Goal: Information Seeking & Learning: Check status

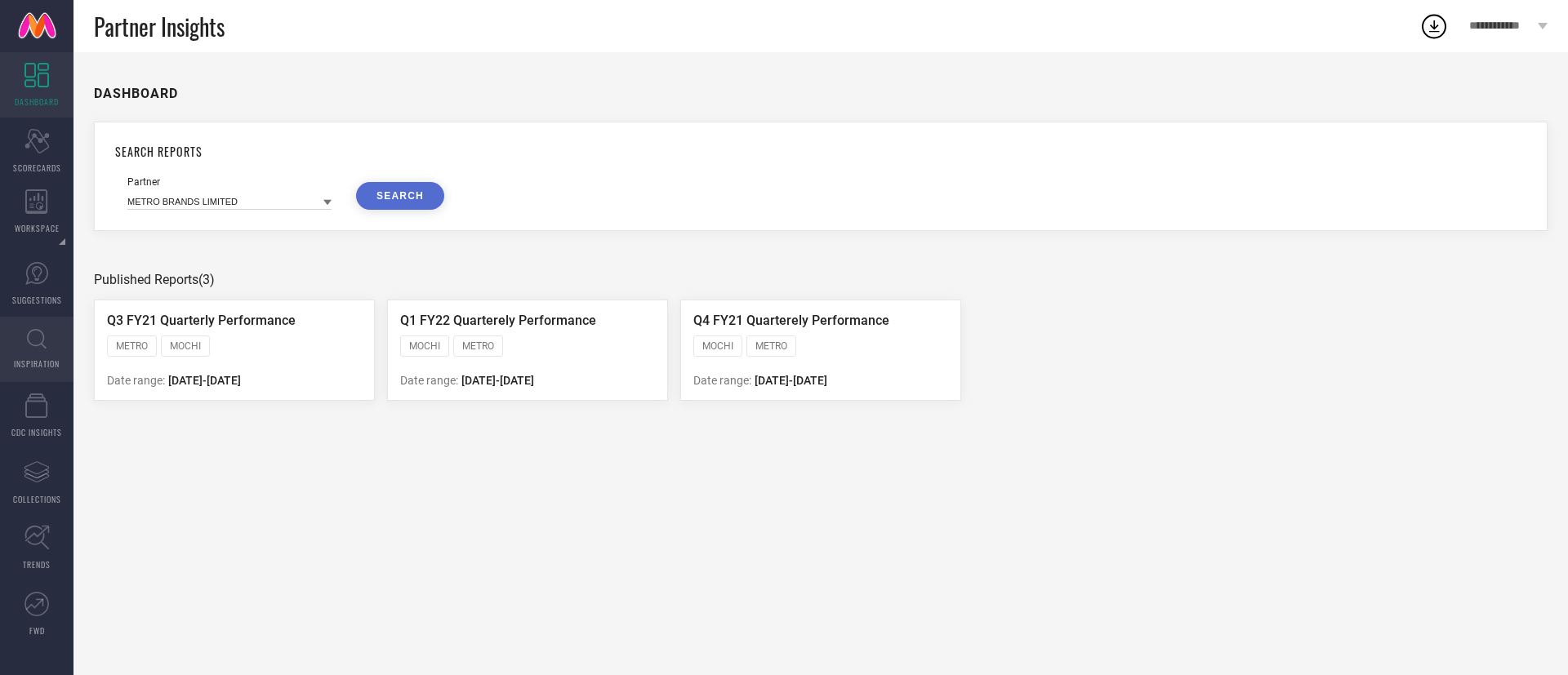
click at [37, 321] on link "INSPIRATION" at bounding box center [37, 349] width 73 height 65
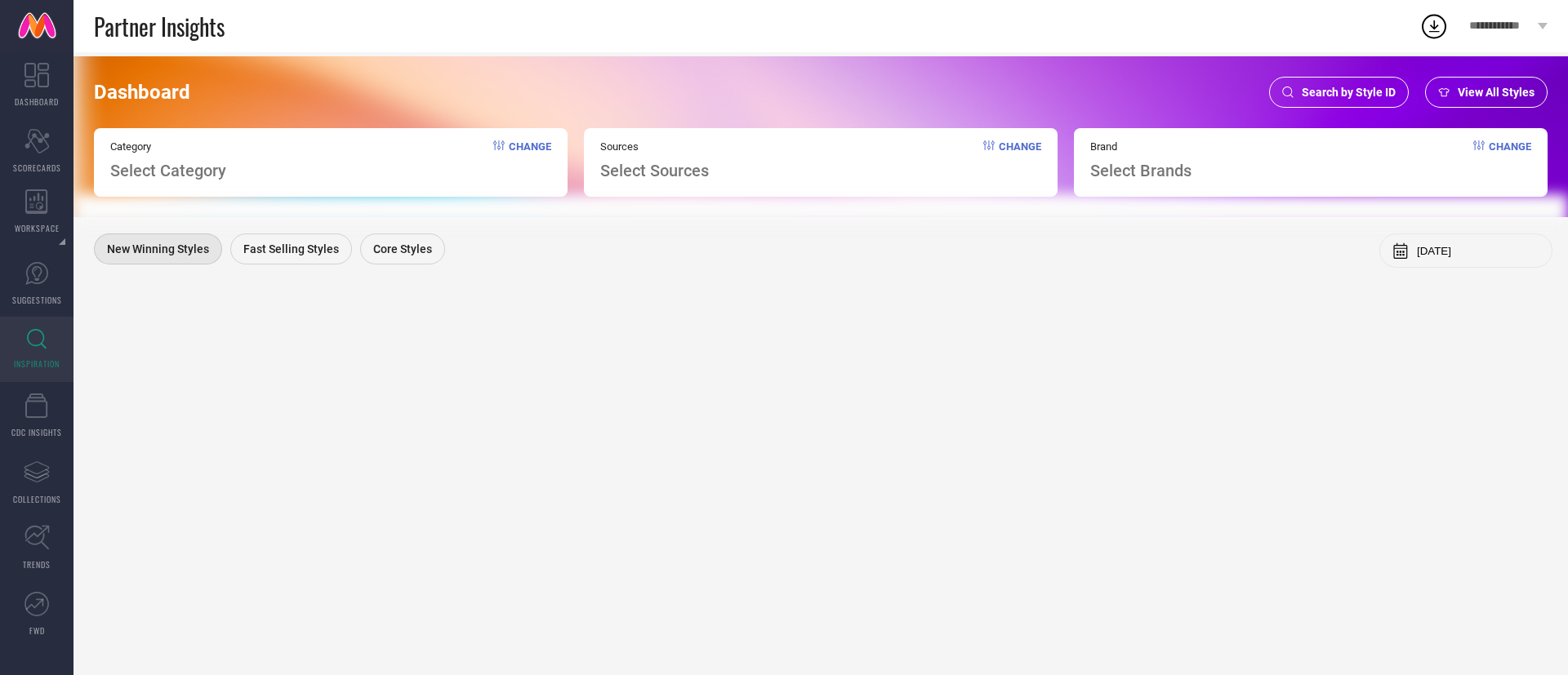
click at [1350, 83] on div "Search by Style ID" at bounding box center [1338, 92] width 139 height 31
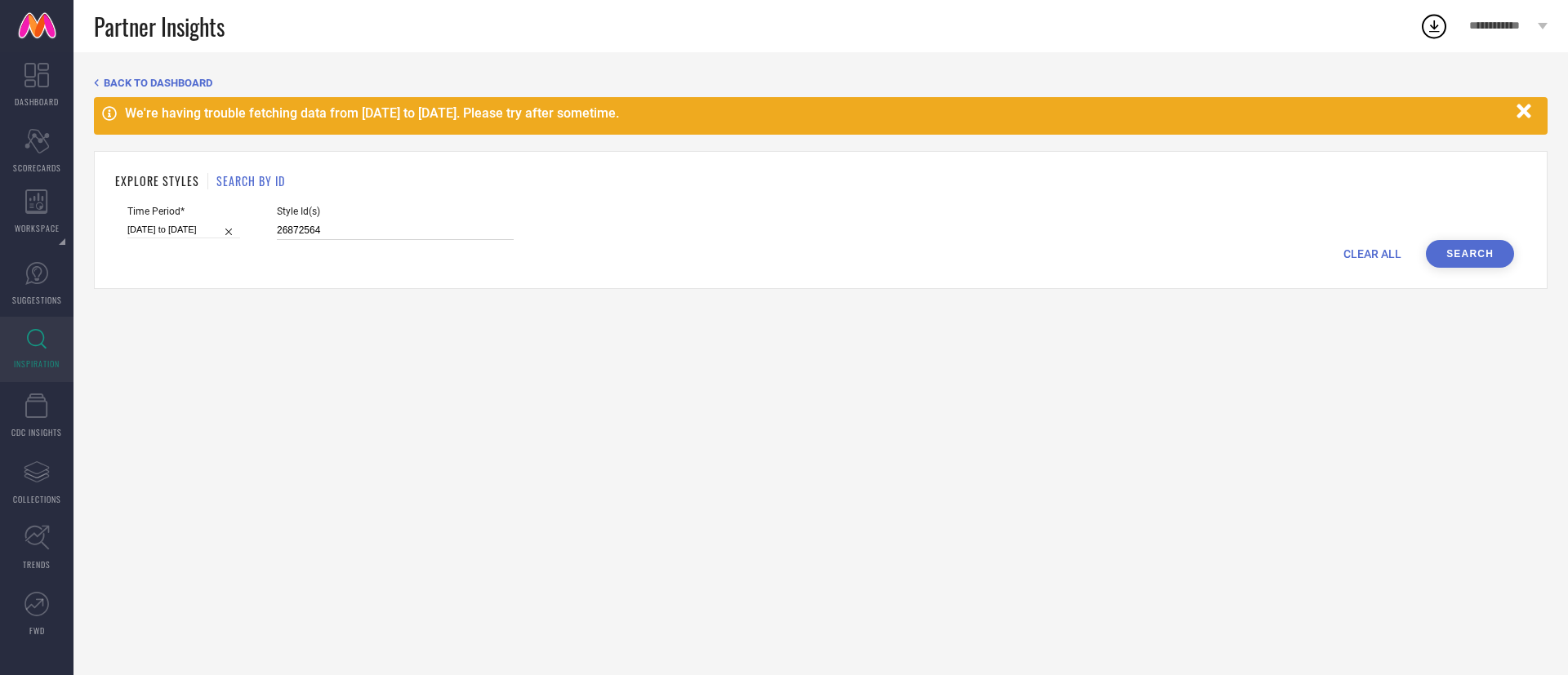
click at [300, 227] on input "26872564" at bounding box center [395, 231] width 237 height 19
paste input "901982 26696430 26461658"
type input "26901982 26696430 26461658"
click at [162, 228] on input "[DATE] to [DATE]" at bounding box center [183, 230] width 113 height 17
select select "7"
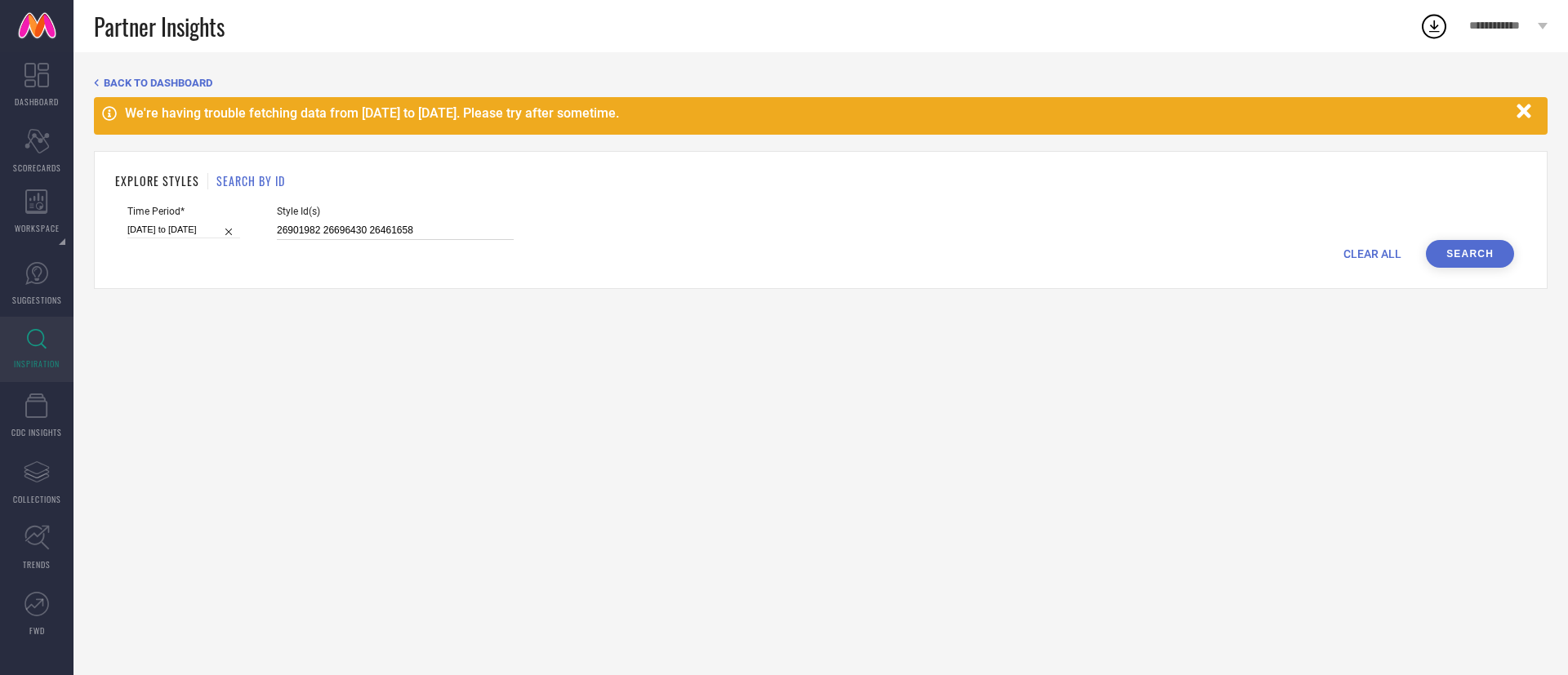
select select "2025"
select select "8"
select select "2025"
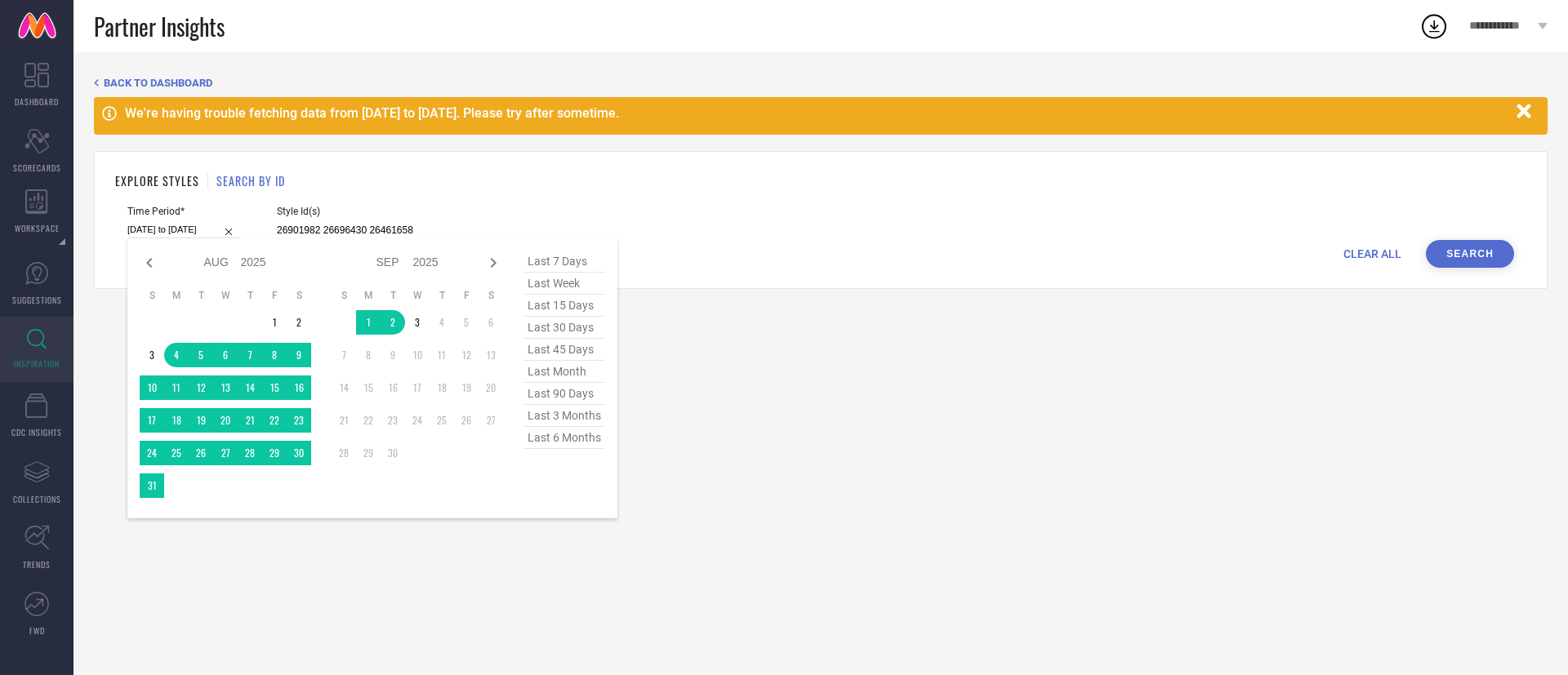
type input "26901982 26696430 26461658"
click at [566, 449] on span "last 6 months" at bounding box center [564, 438] width 82 height 22
type input "[DATE] to [DATE]"
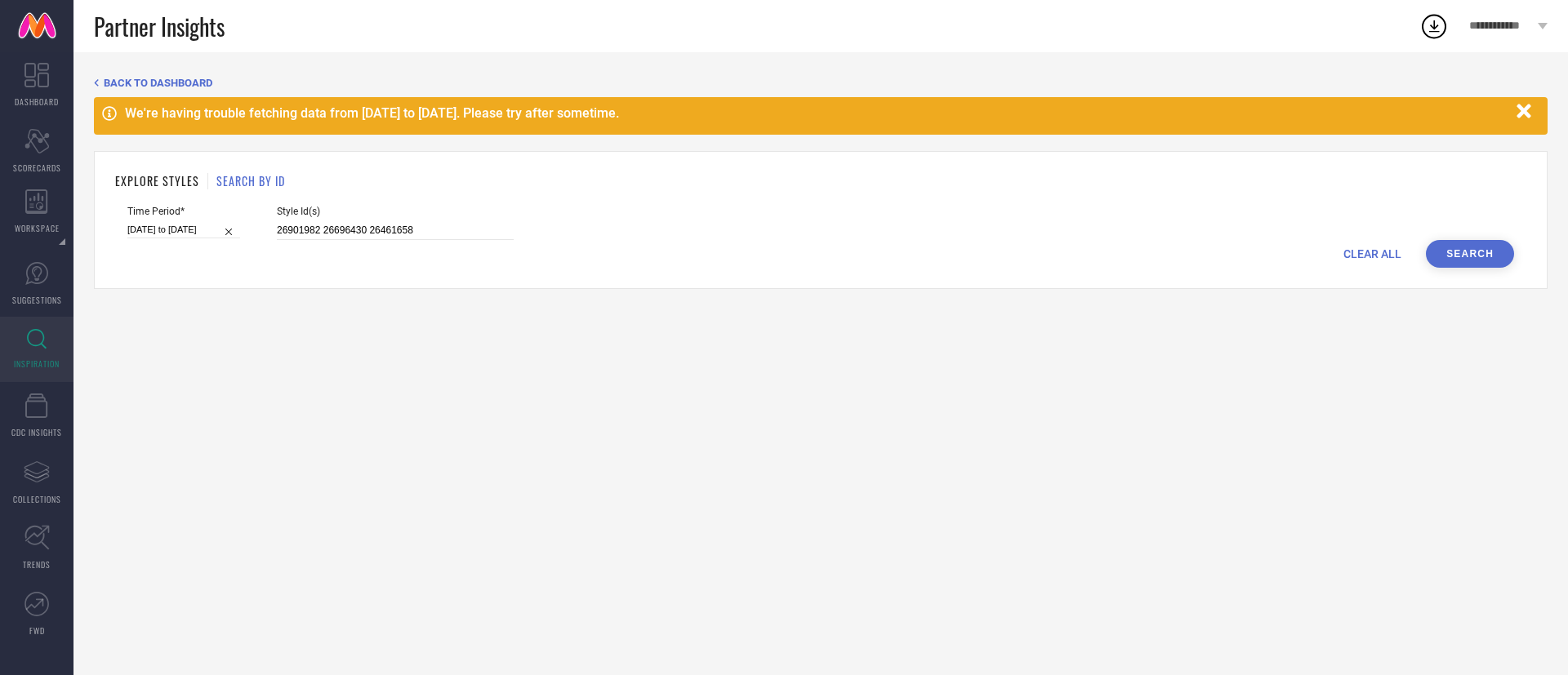
click at [1464, 249] on button "Search" at bounding box center [1470, 254] width 89 height 28
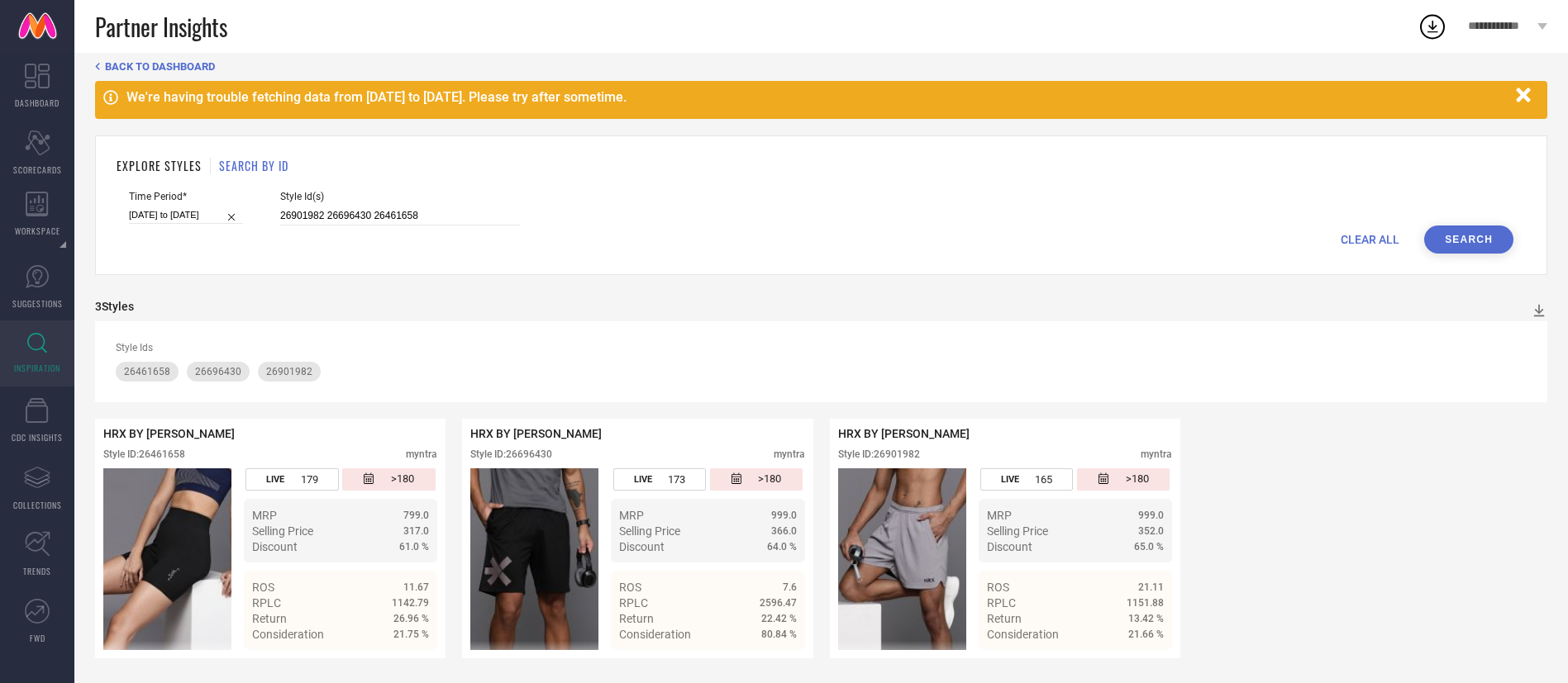
scroll to position [18, 0]
click at [1138, 599] on span "1151.88" at bounding box center [1145, 603] width 37 height 12
drag, startPoint x: 1139, startPoint y: 599, endPoint x: 1130, endPoint y: 603, distance: 9.8
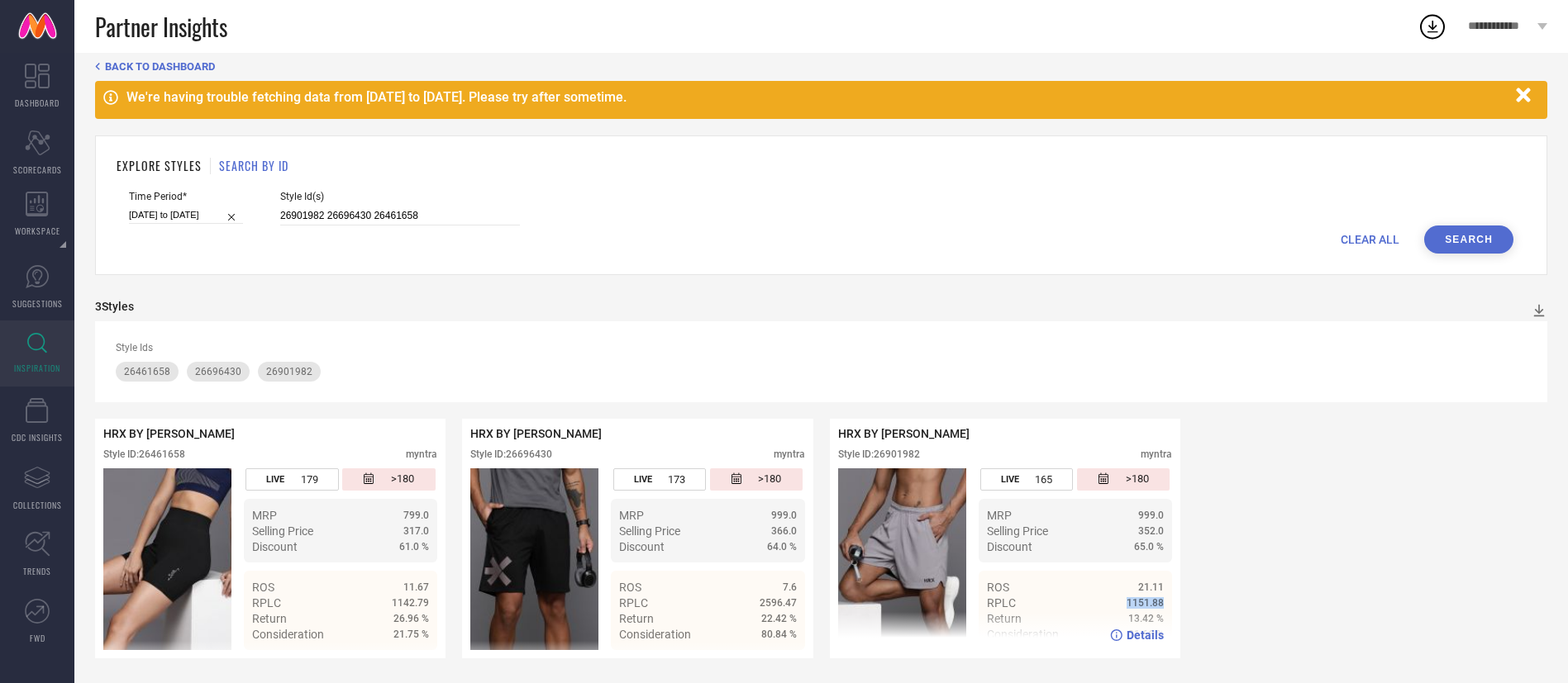
click at [1130, 603] on span "1151.88" at bounding box center [1145, 603] width 37 height 12
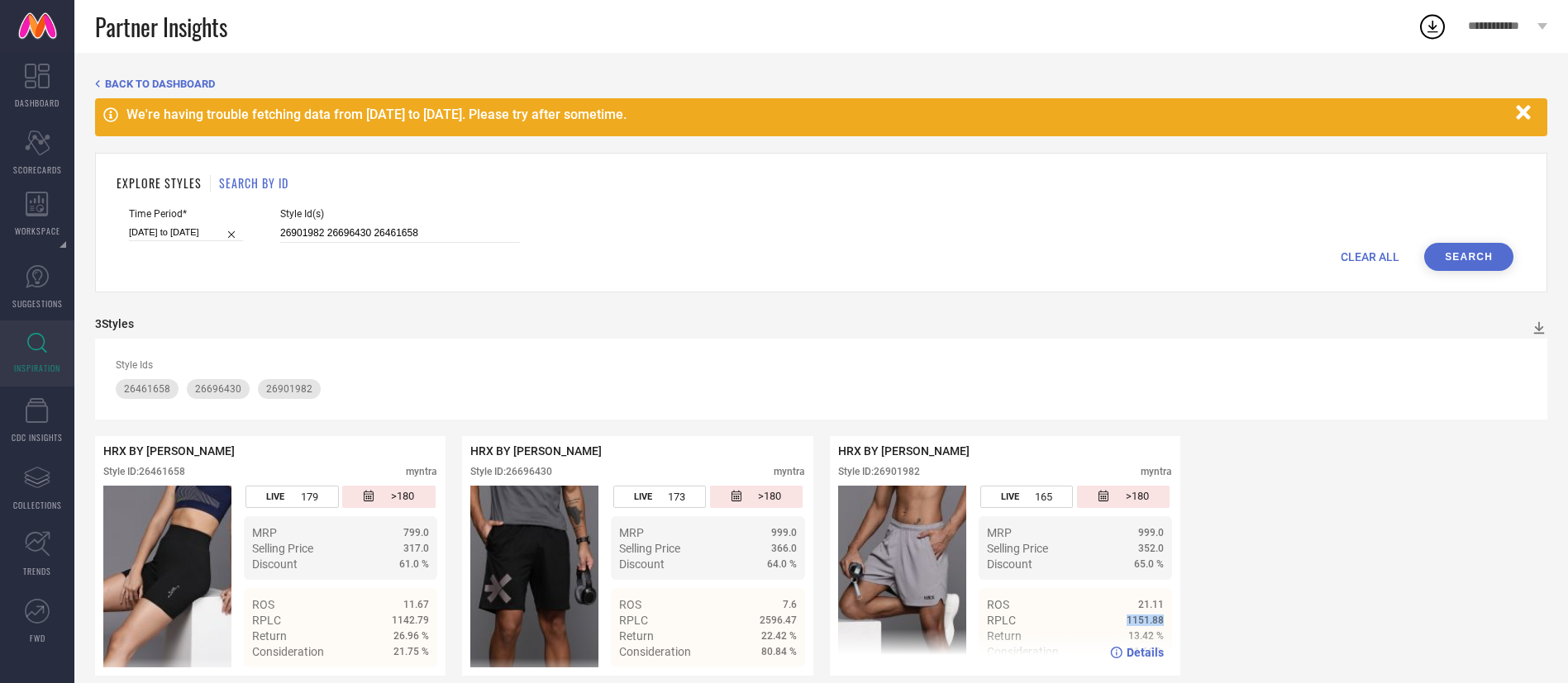
scroll to position [19, 0]
